Goal: Information Seeking & Learning: Learn about a topic

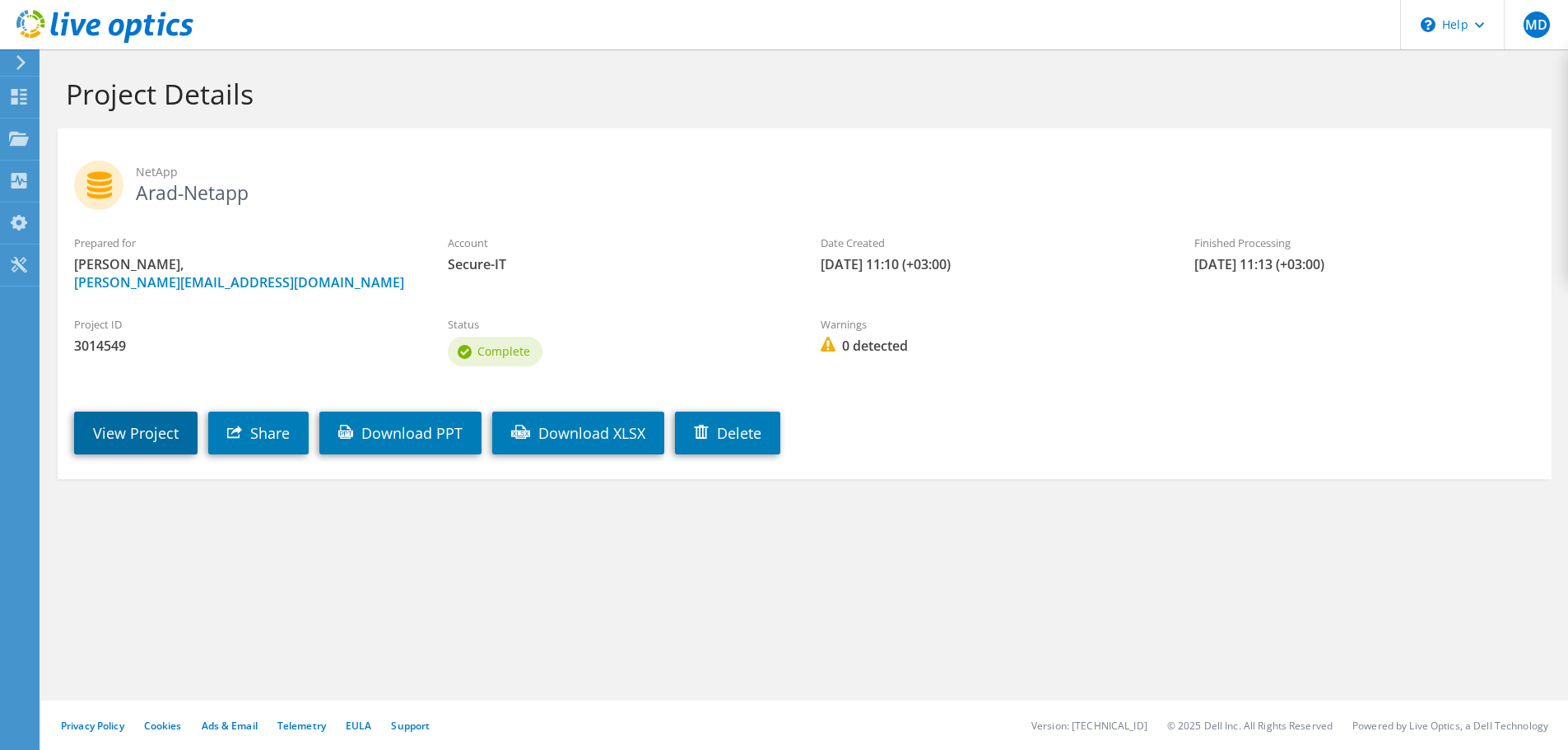
click at [116, 424] on link "View Project" at bounding box center [135, 433] width 123 height 43
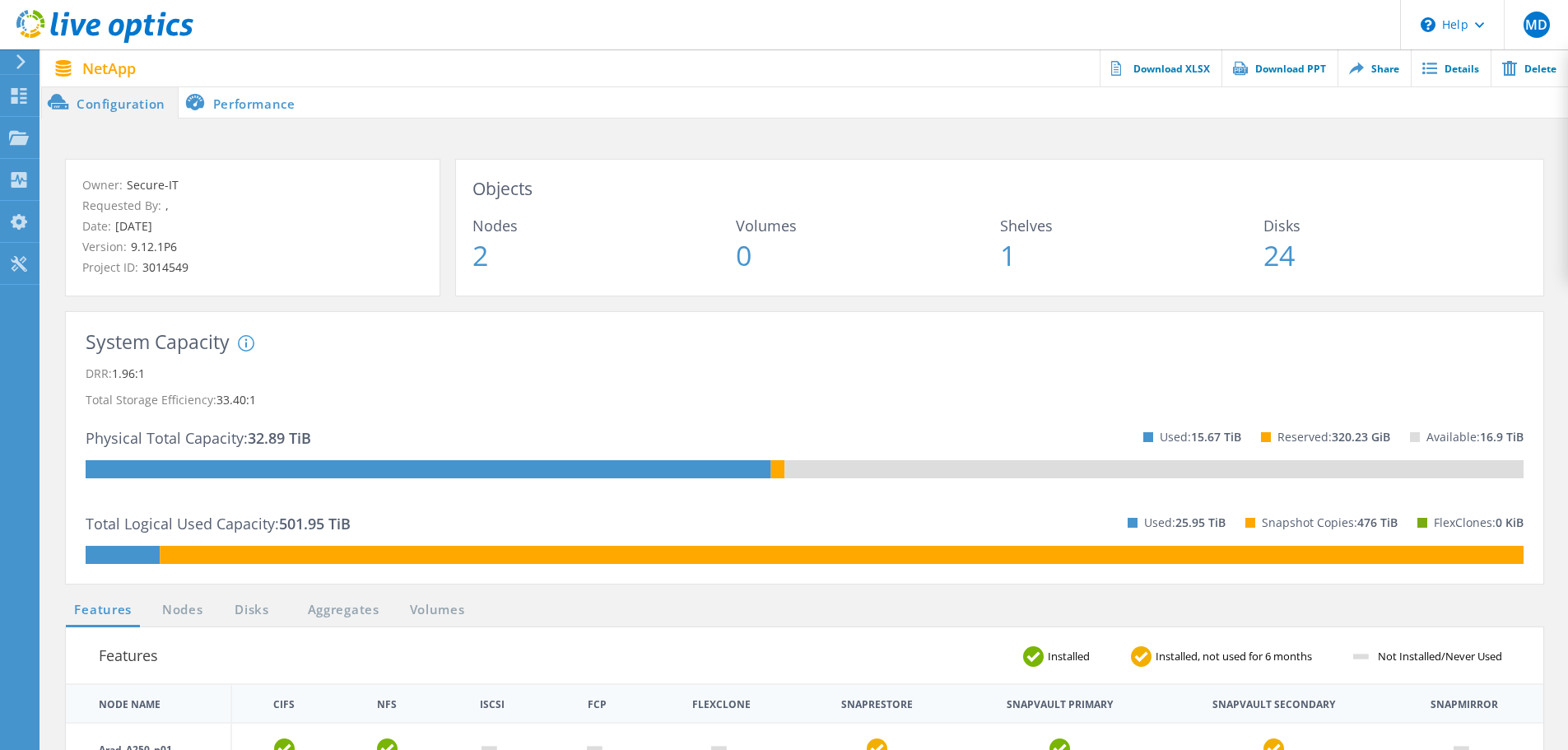
click at [257, 109] on li "Performance" at bounding box center [243, 102] width 129 height 33
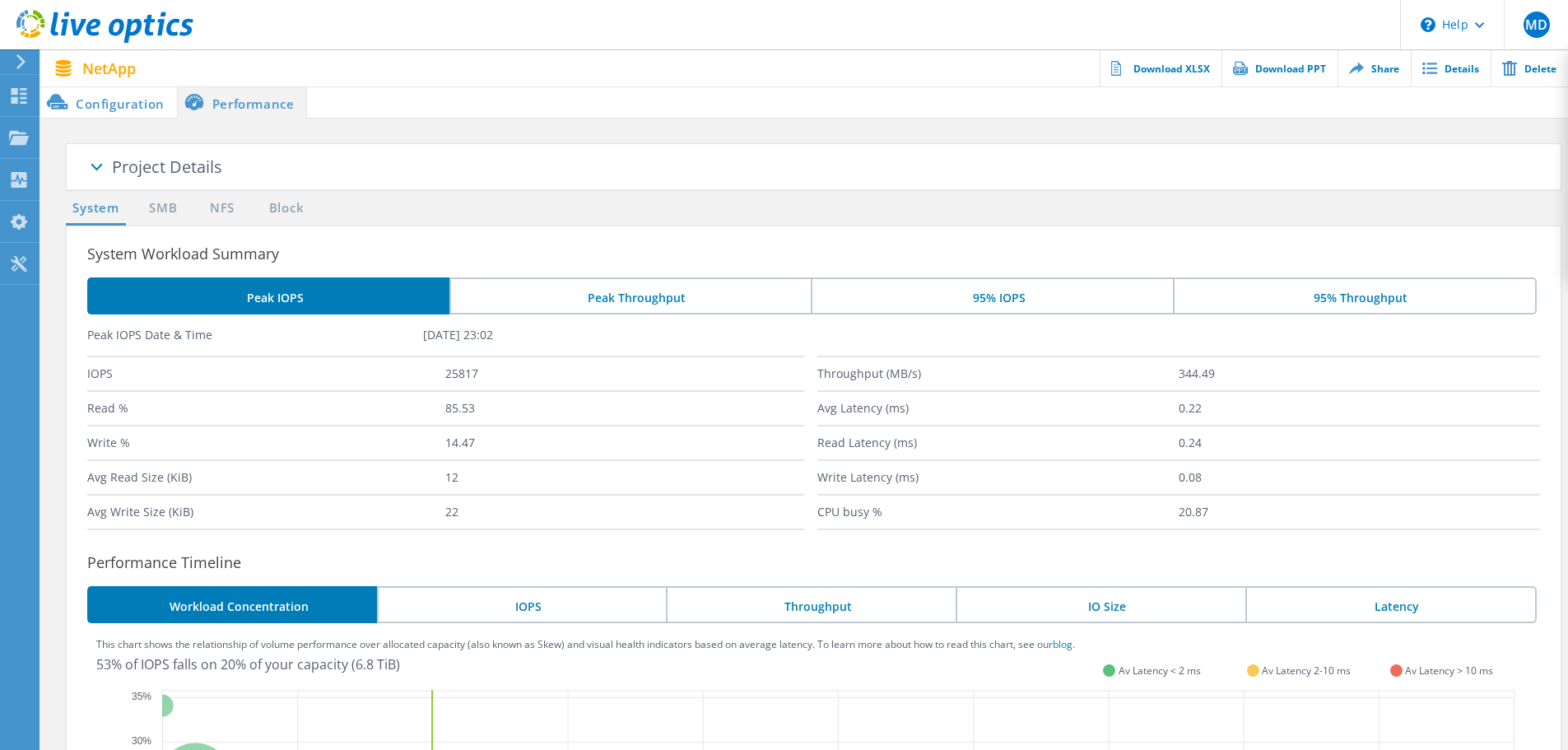
click at [624, 312] on li "Peak Throughput" at bounding box center [630, 296] width 362 height 37
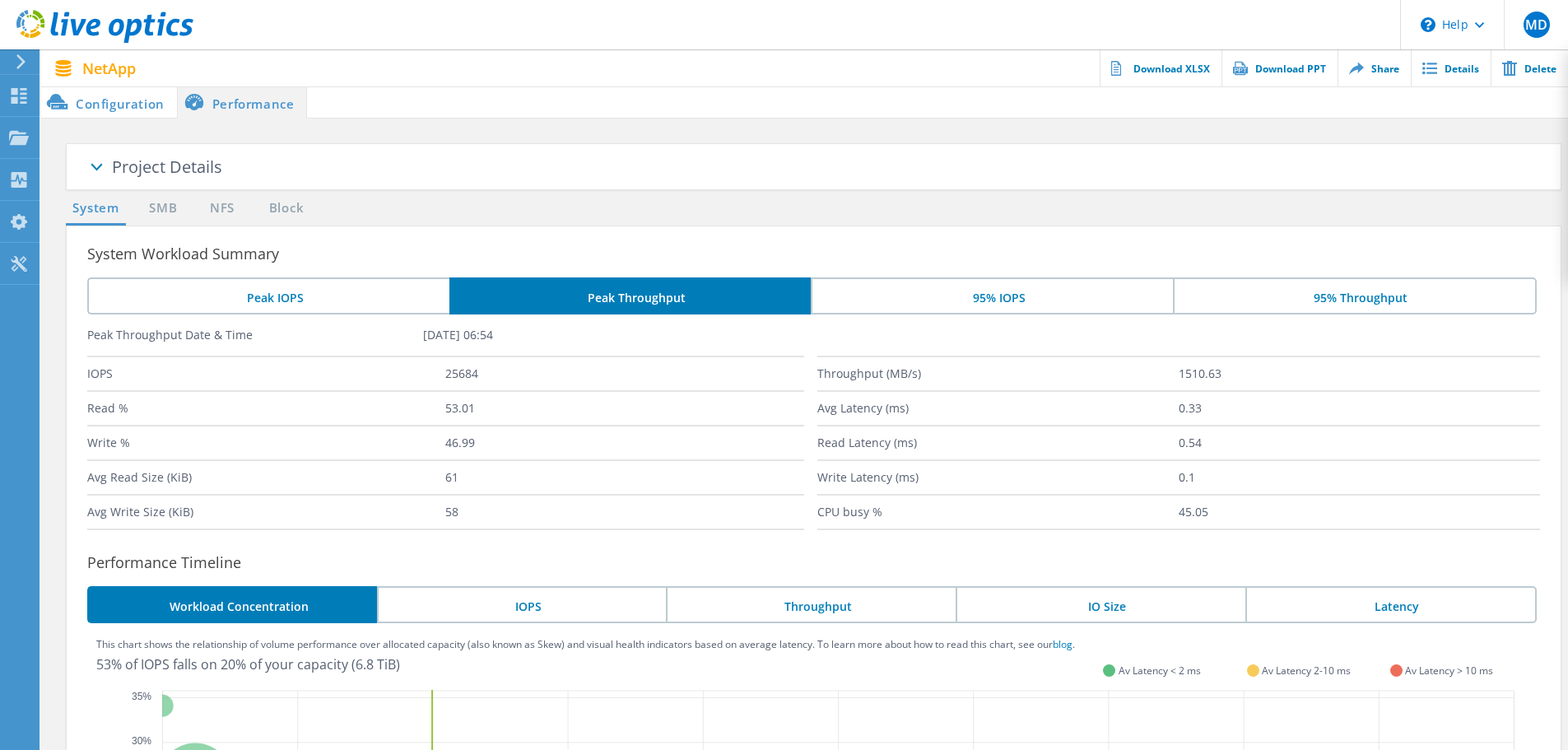
click at [1011, 314] on li "95% IOPS" at bounding box center [992, 296] width 362 height 37
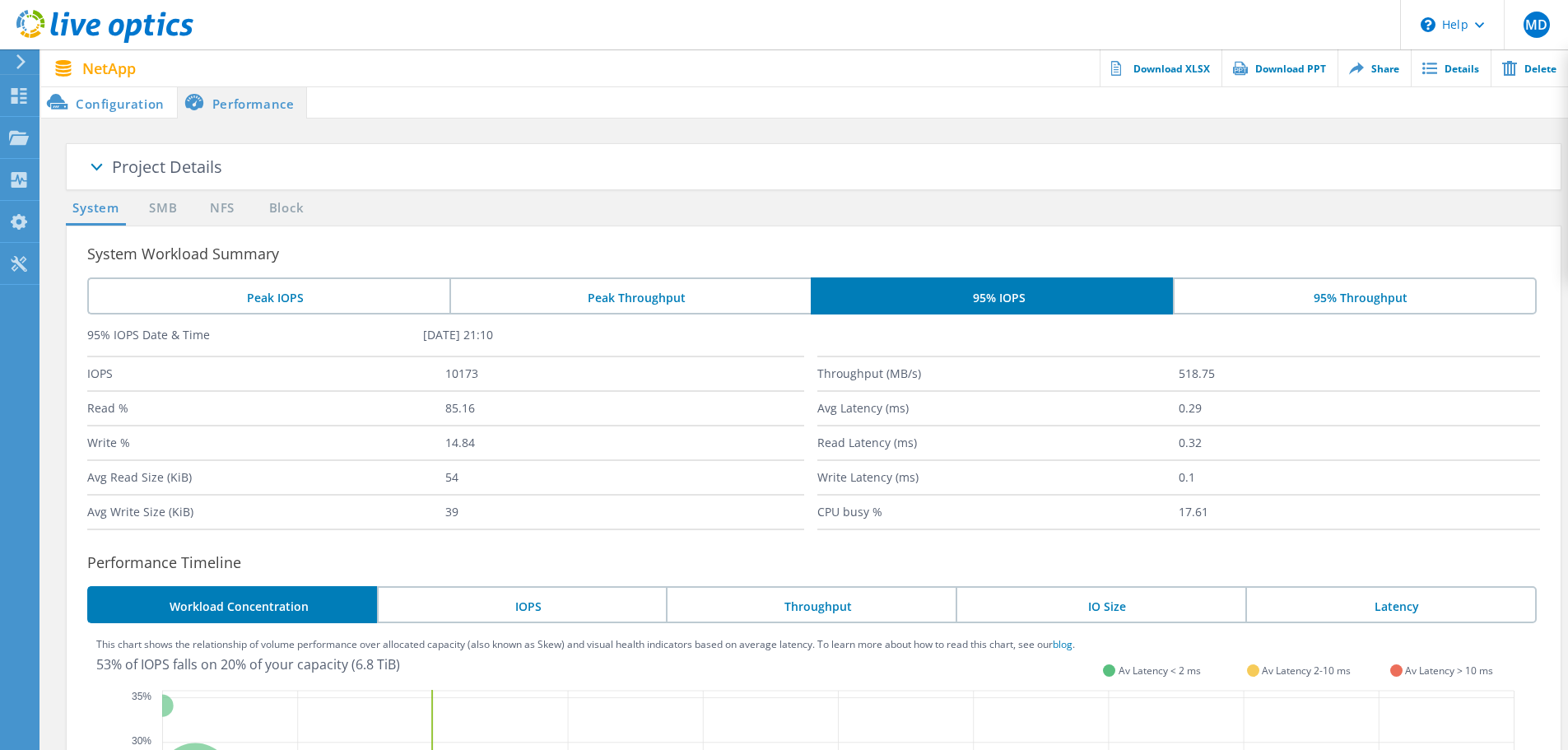
click at [1241, 311] on li "95% Throughput" at bounding box center [1355, 296] width 363 height 37
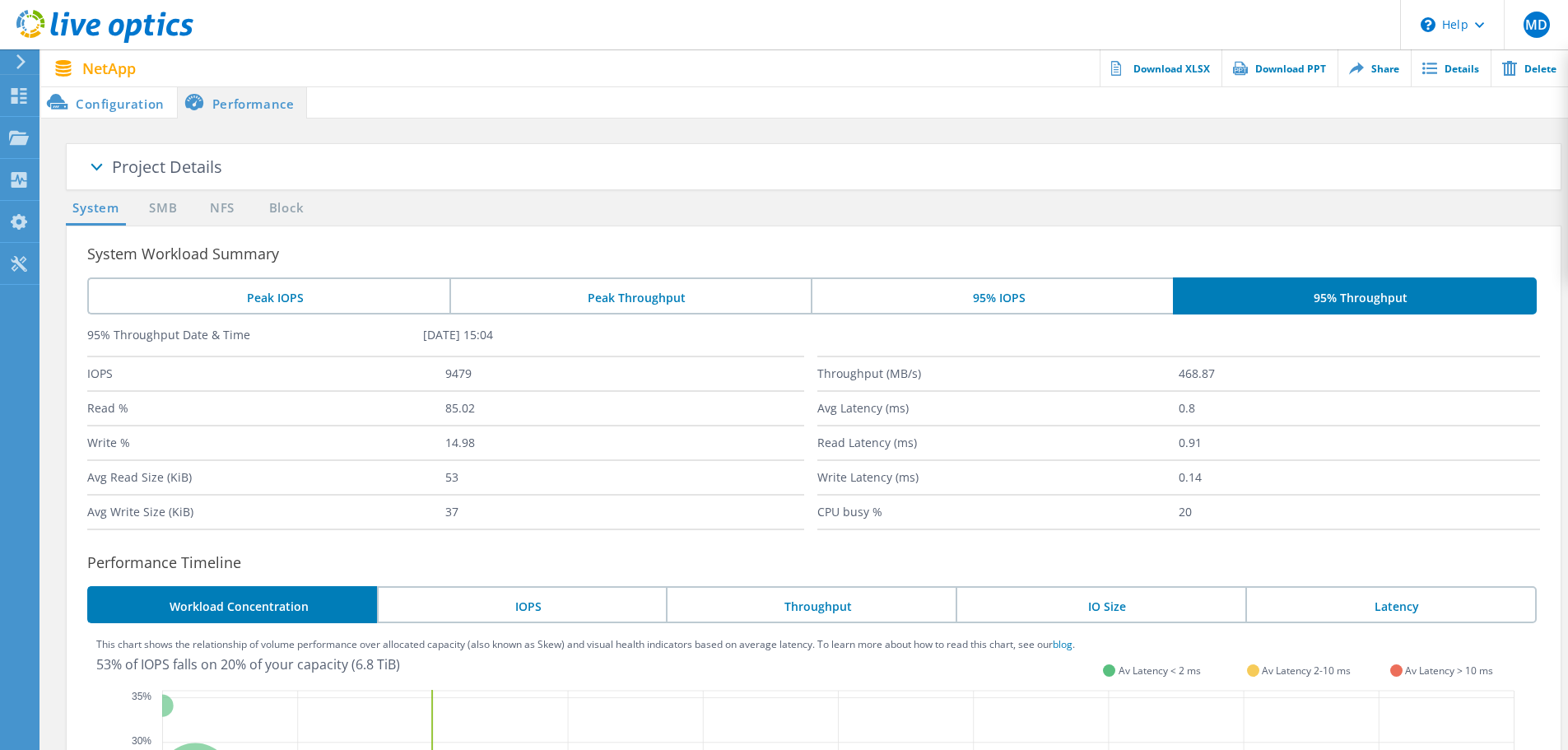
click at [254, 287] on li "Peak IOPS" at bounding box center [268, 296] width 362 height 37
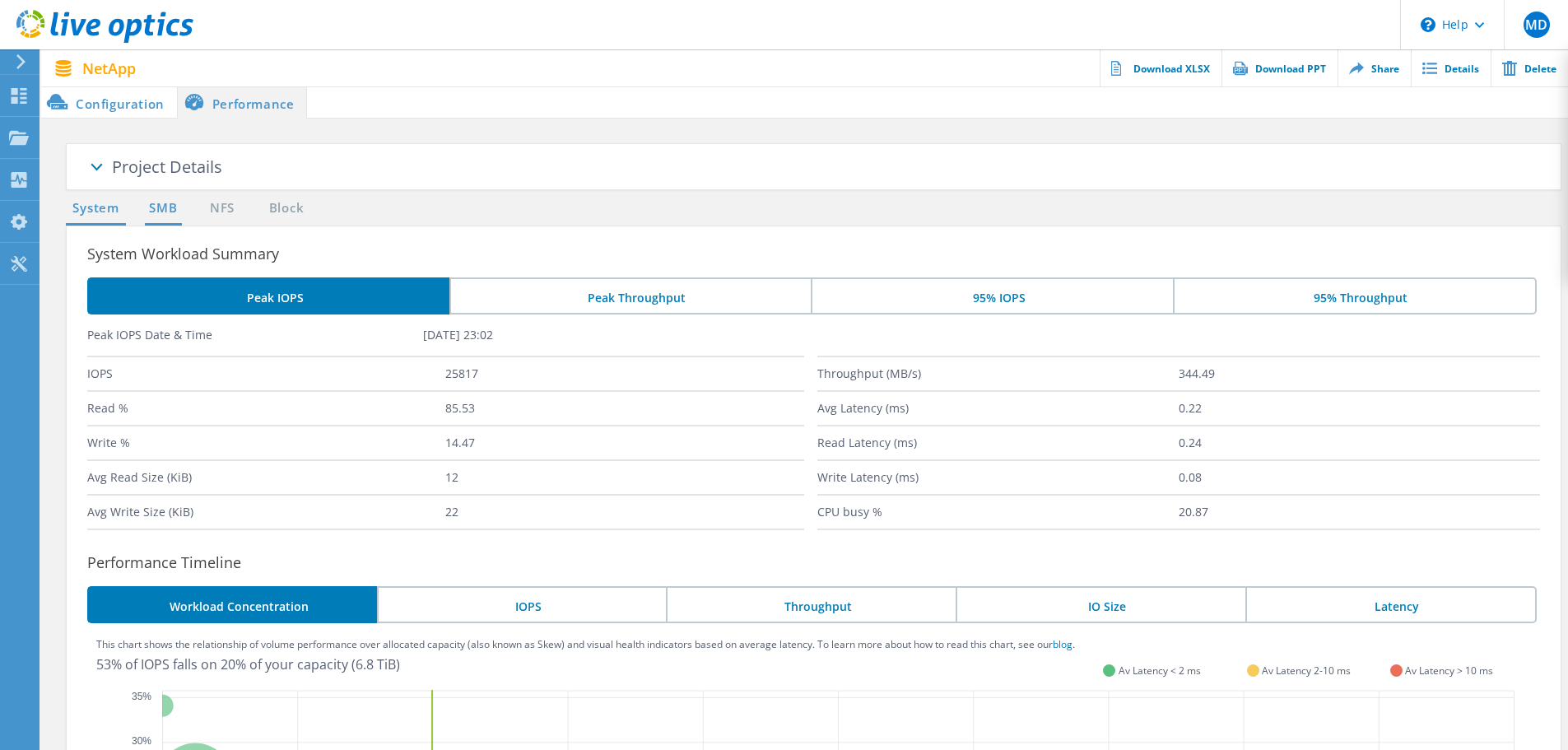
click at [160, 210] on link "SMB" at bounding box center [163, 208] width 36 height 21
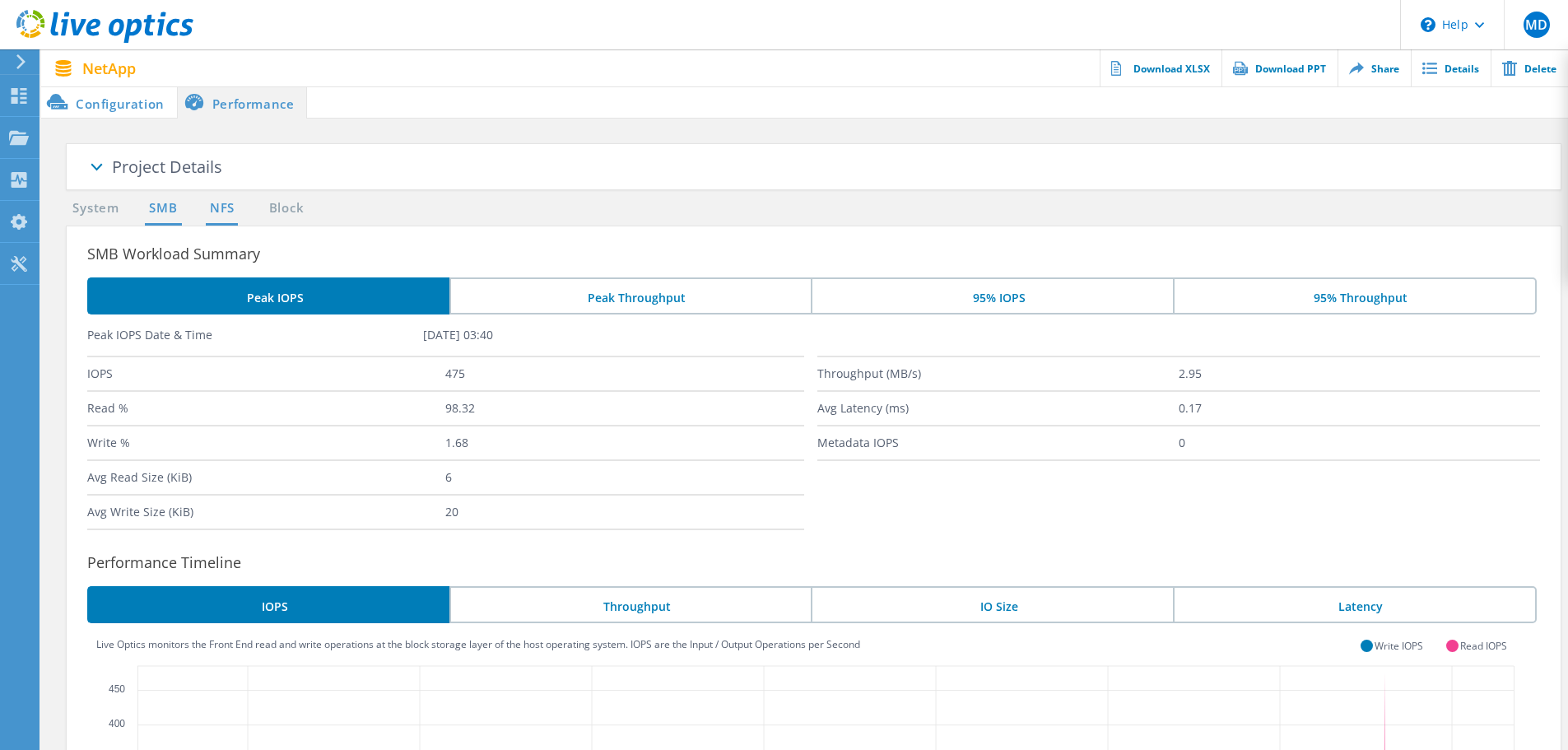
click at [217, 211] on link "NFS" at bounding box center [221, 208] width 32 height 21
drag, startPoint x: 467, startPoint y: 372, endPoint x: 436, endPoint y: 375, distance: 31.1
click at [436, 375] on div "IOPS 25680" at bounding box center [446, 373] width 717 height 34
click at [298, 215] on link "Block" at bounding box center [285, 208] width 45 height 21
click at [227, 219] on ul "System SMB NFS Block" at bounding box center [190, 212] width 266 height 27
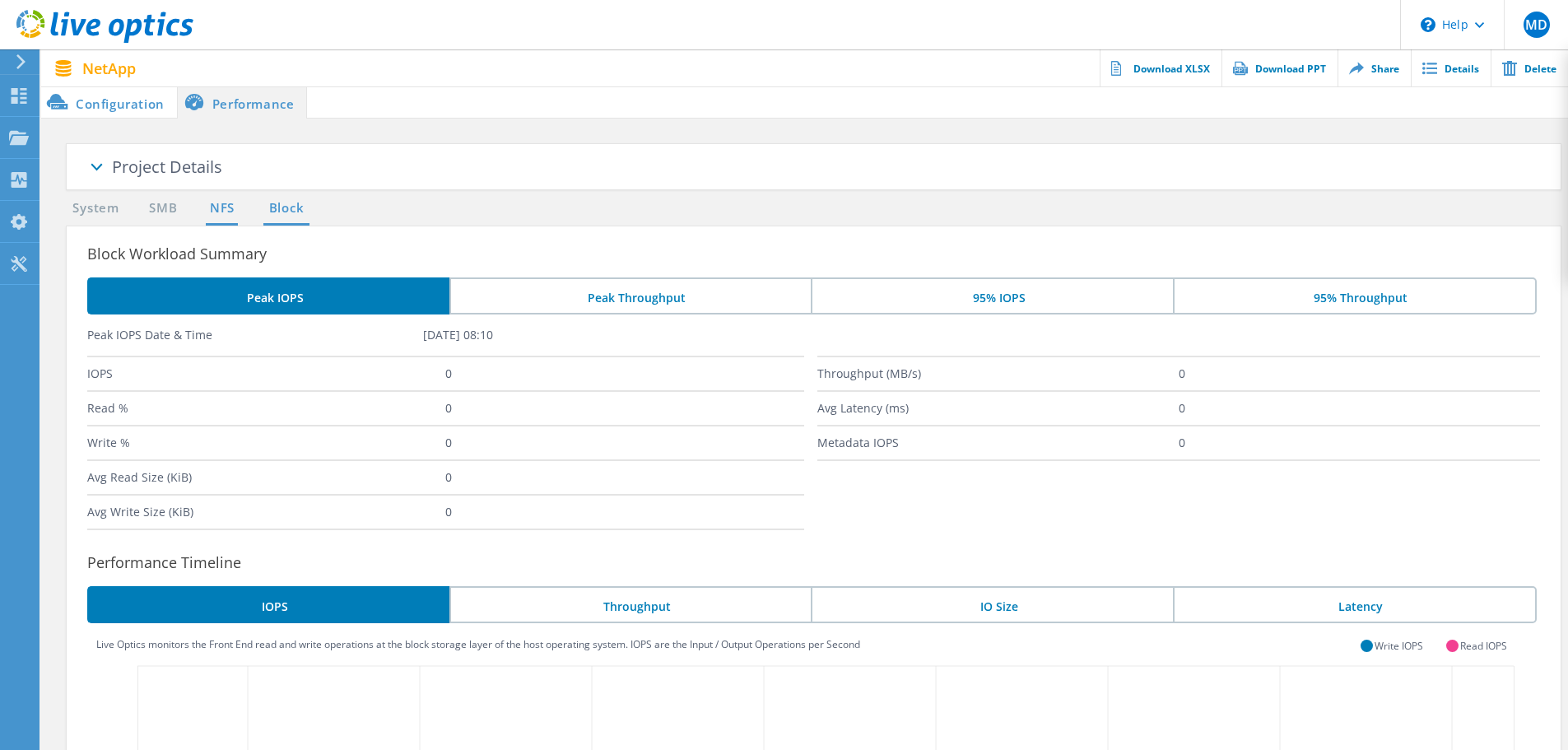
click at [227, 212] on link "NFS" at bounding box center [221, 208] width 32 height 21
click at [91, 89] on div at bounding box center [804, 88] width 1527 height 4
click at [95, 100] on li "Configuration" at bounding box center [109, 102] width 135 height 33
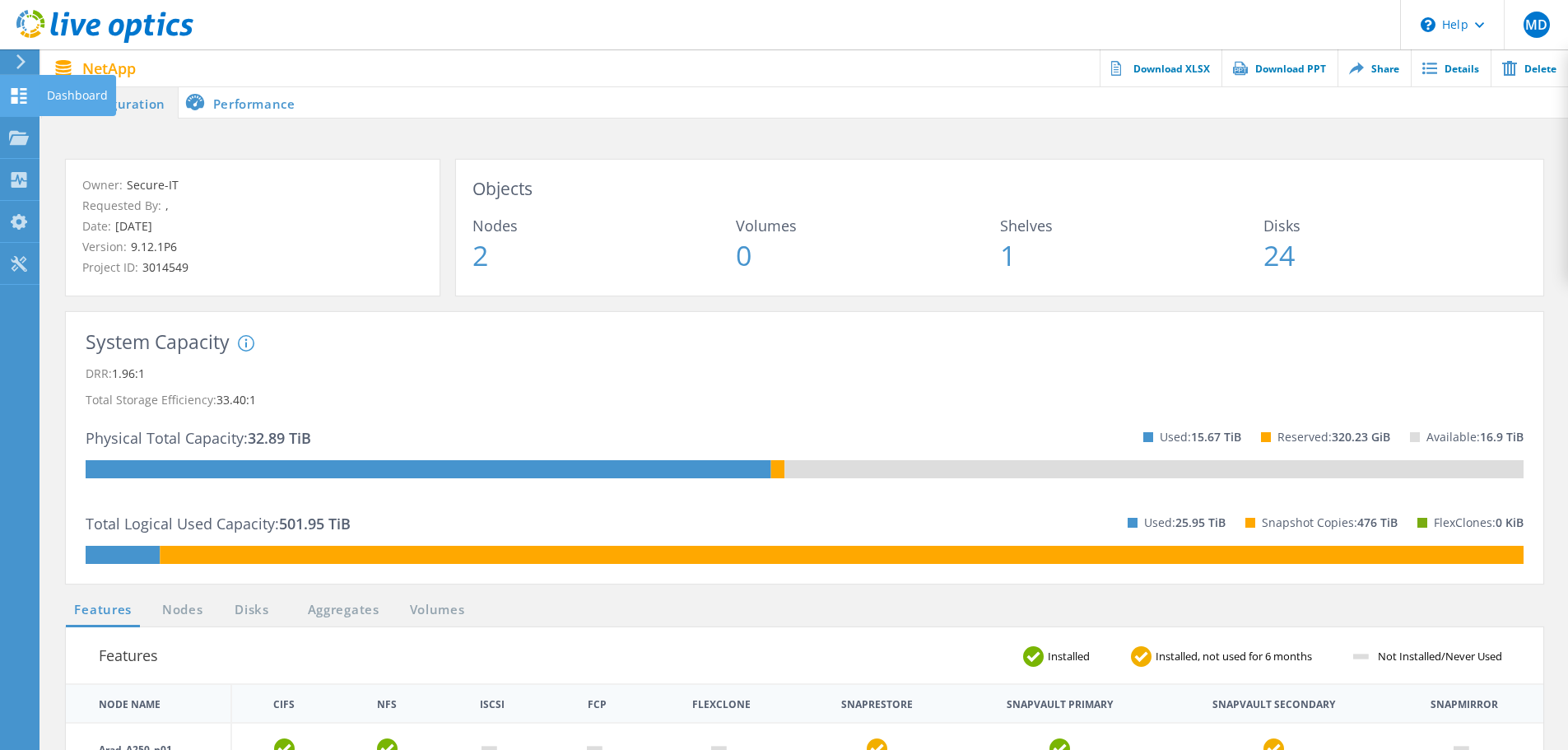
click at [25, 93] on use at bounding box center [19, 96] width 15 height 15
